Goal: Information Seeking & Learning: Learn about a topic

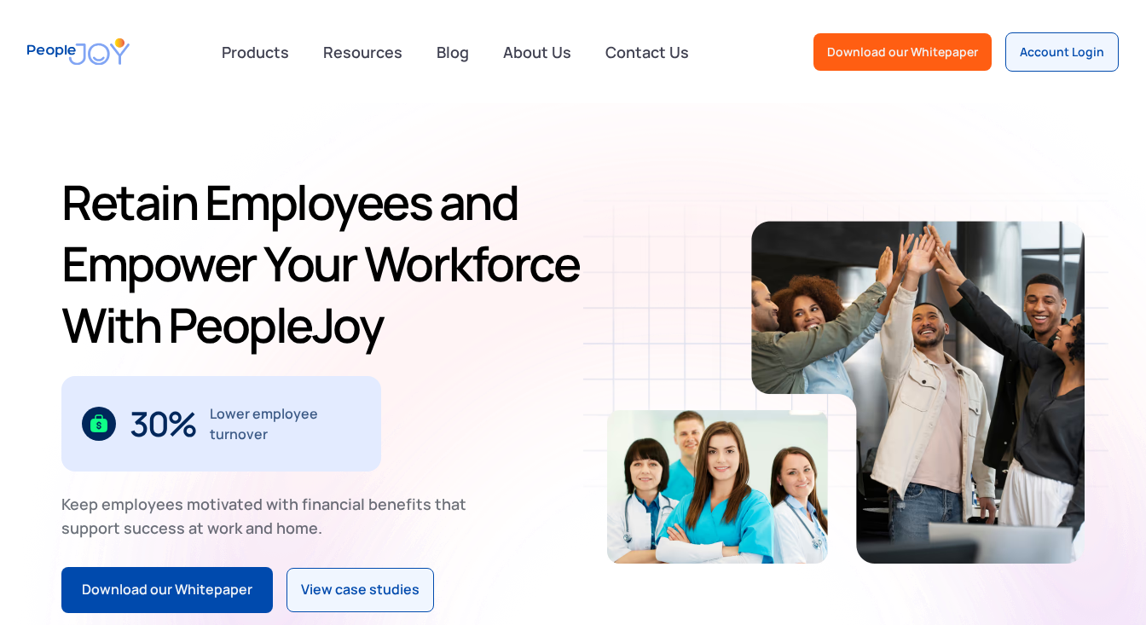
click at [83, 50] on img "home" at bounding box center [78, 51] width 102 height 49
click at [368, 48] on link "Resources" at bounding box center [363, 52] width 100 height 38
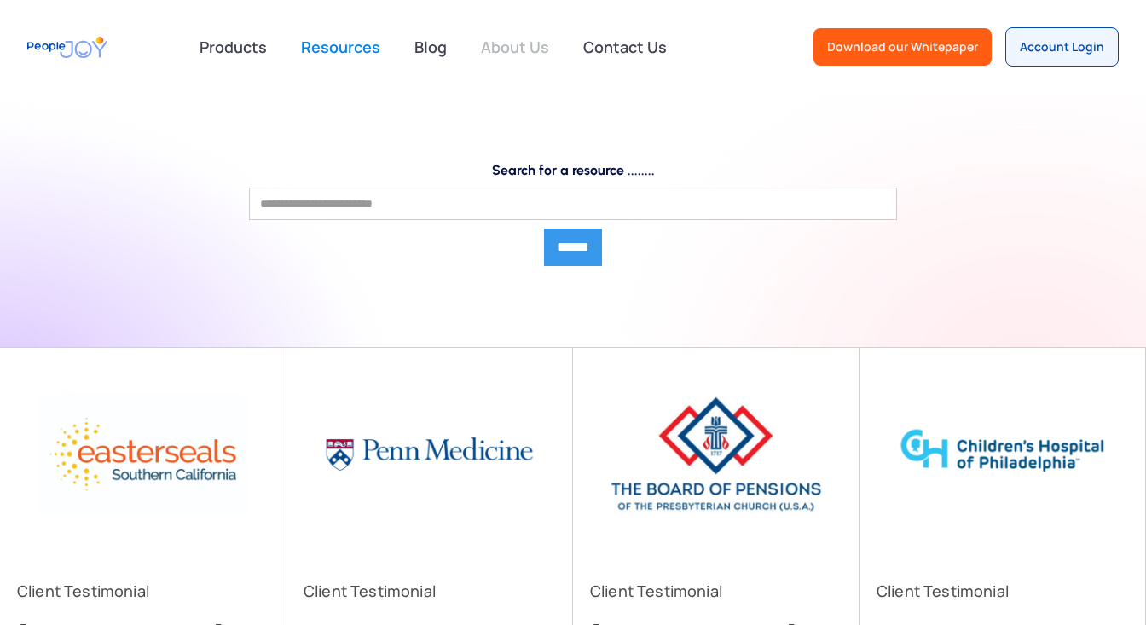
click at [506, 49] on link "About Us" at bounding box center [515, 47] width 89 height 38
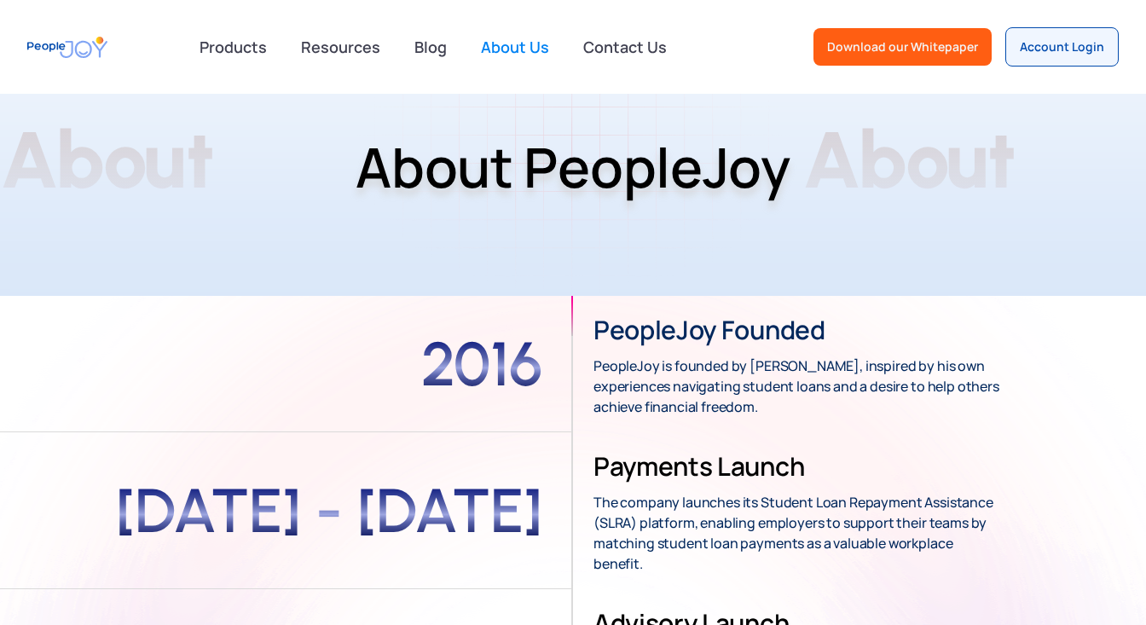
scroll to position [90, 0]
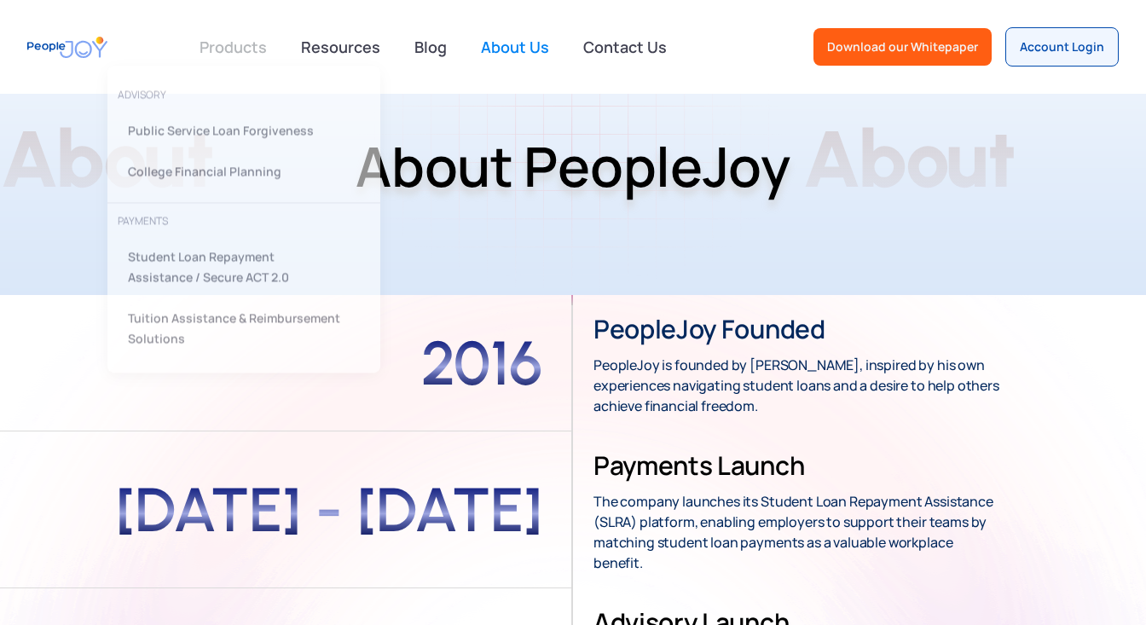
click at [237, 46] on link at bounding box center [233, 47] width 88 height 34
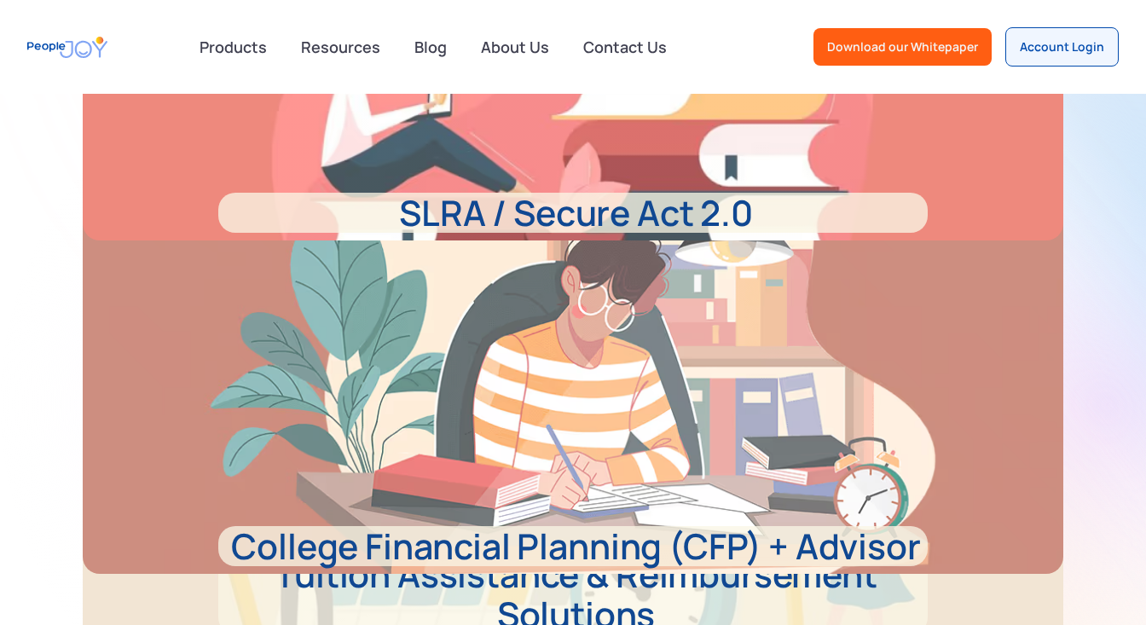
scroll to position [1215, 0]
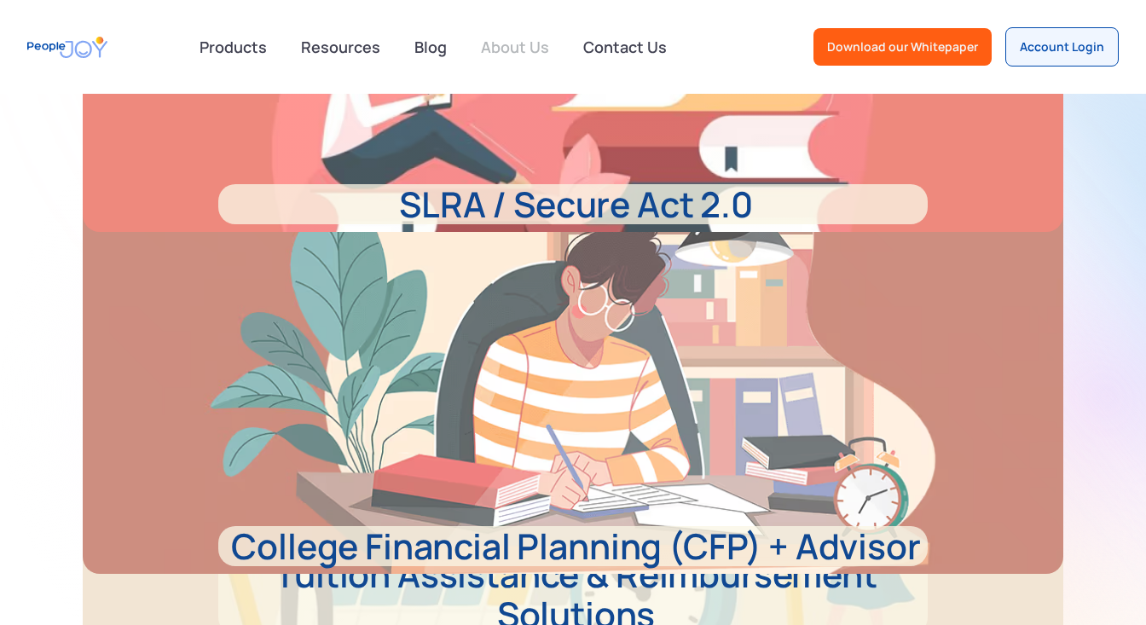
click at [506, 43] on link "About Us" at bounding box center [515, 47] width 89 height 38
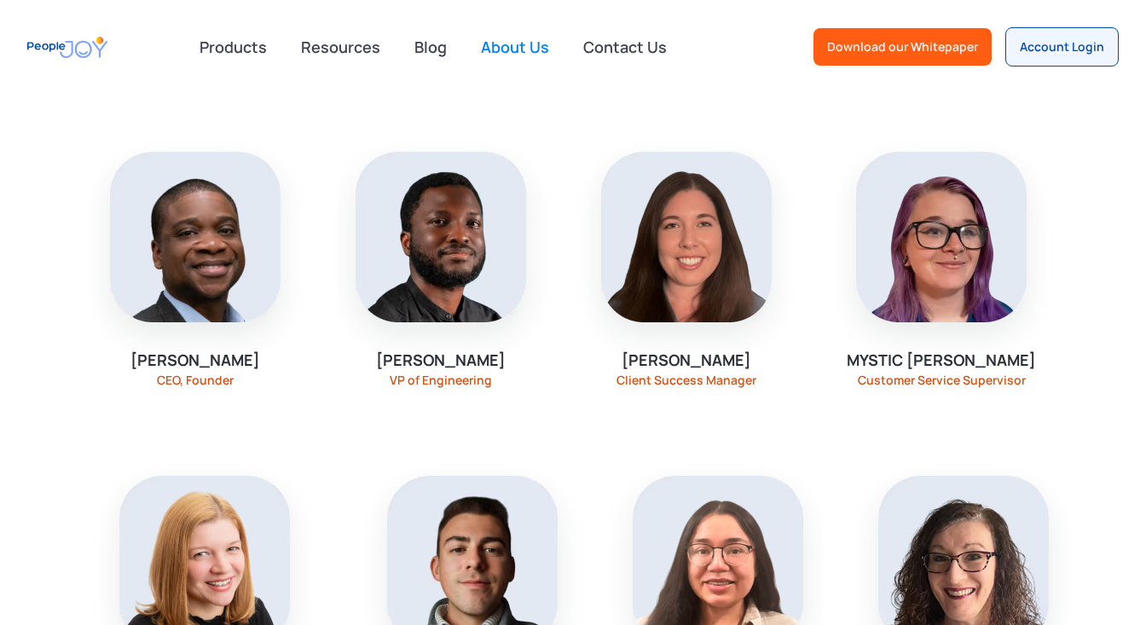
scroll to position [1365, 0]
click at [192, 257] on img at bounding box center [195, 236] width 171 height 171
click at [222, 373] on div "CEO, Founder" at bounding box center [195, 380] width 77 height 14
click at [213, 349] on div "[PERSON_NAME]" at bounding box center [195, 359] width 130 height 21
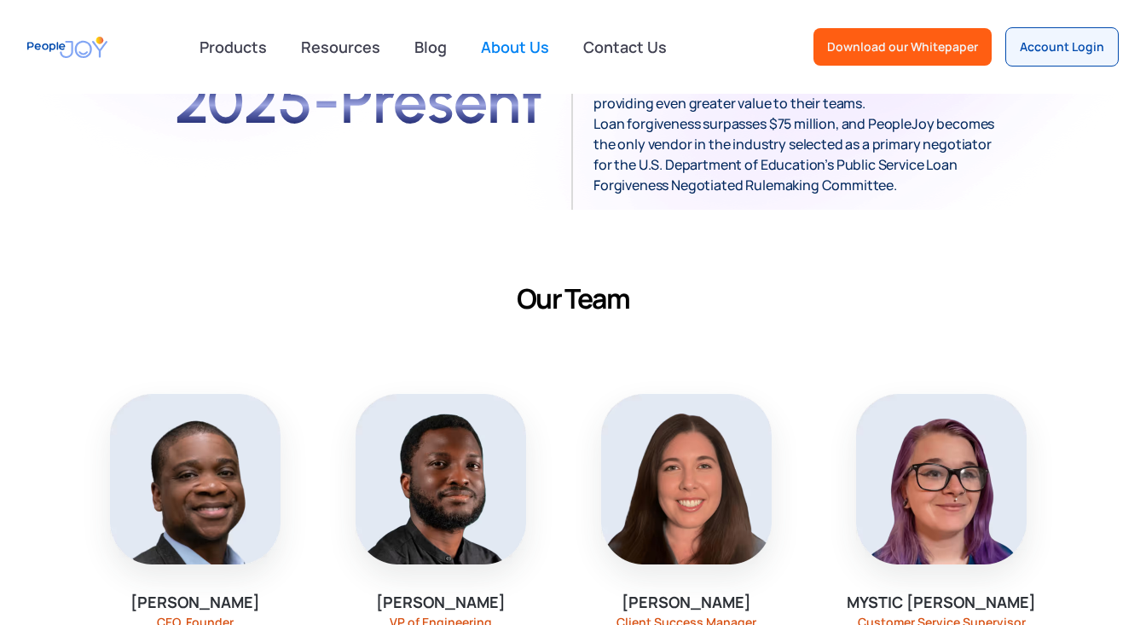
scroll to position [1102, 0]
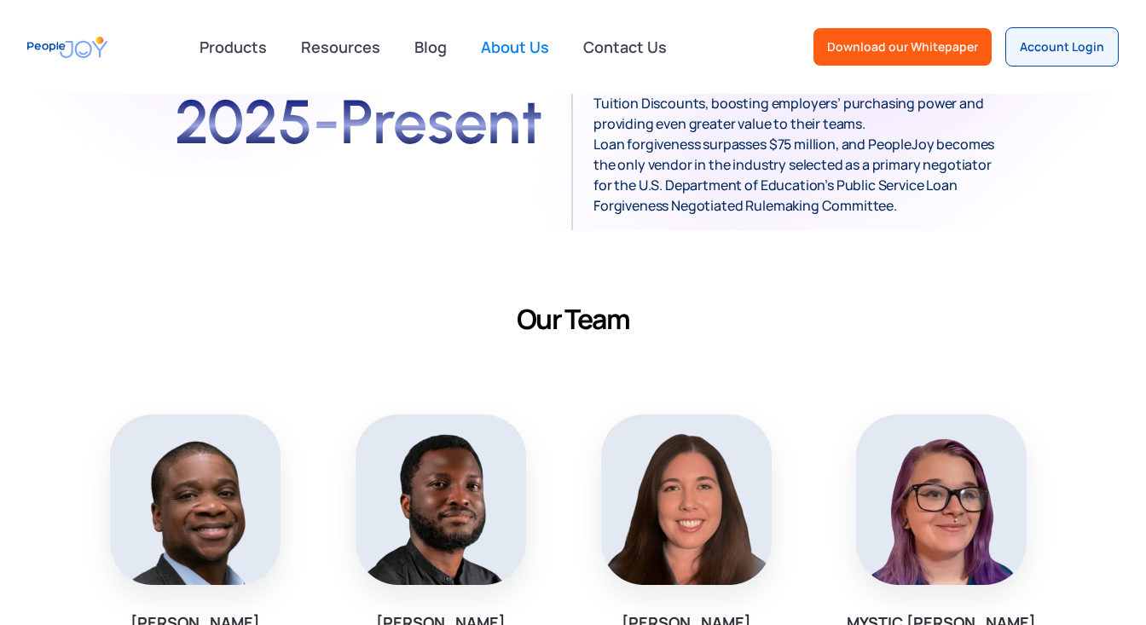
click at [218, 471] on img at bounding box center [195, 499] width 171 height 171
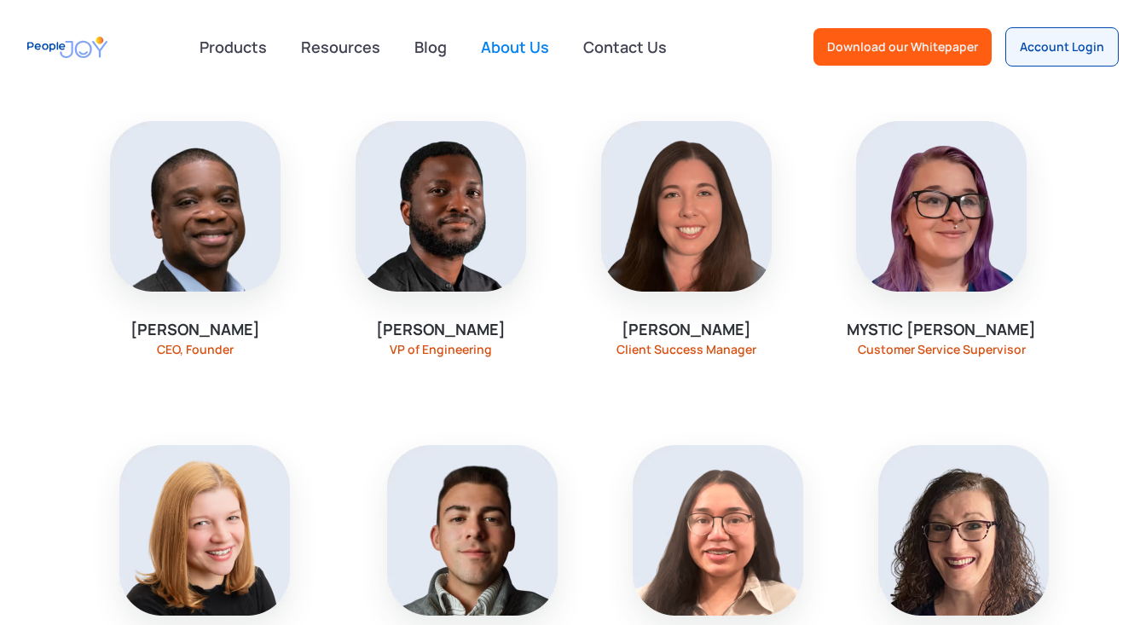
scroll to position [1388, 0]
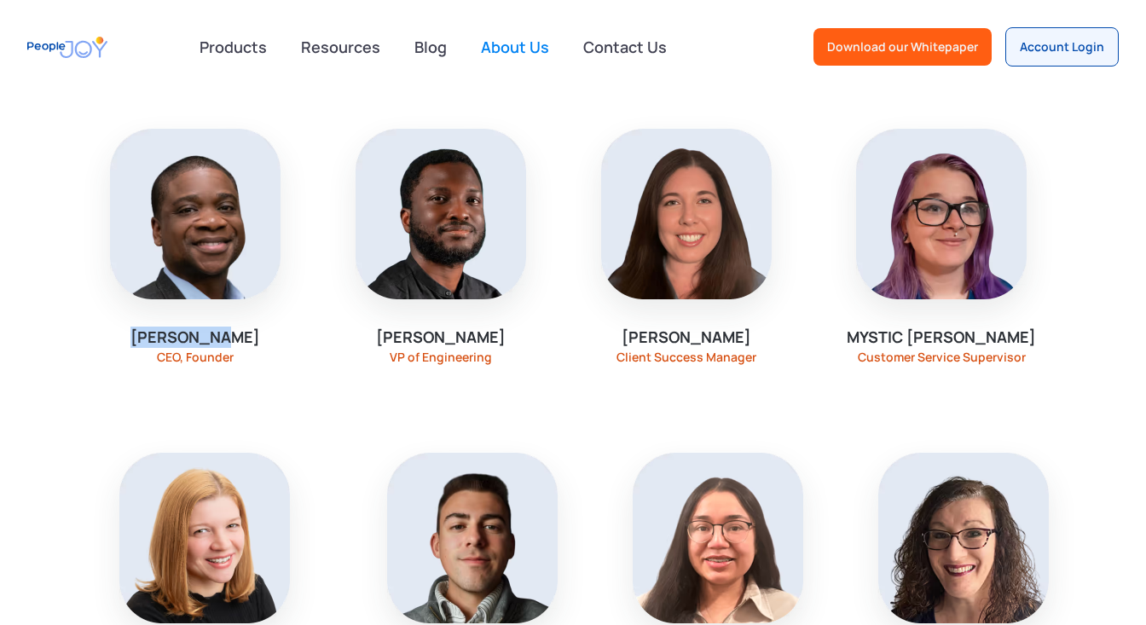
drag, startPoint x: 154, startPoint y: 318, endPoint x: 259, endPoint y: 316, distance: 104.9
click at [259, 316] on div "[PERSON_NAME] CEO, Founder" at bounding box center [195, 246] width 239 height 317
copy div "[PERSON_NAME]"
